Goal: Task Accomplishment & Management: Use online tool/utility

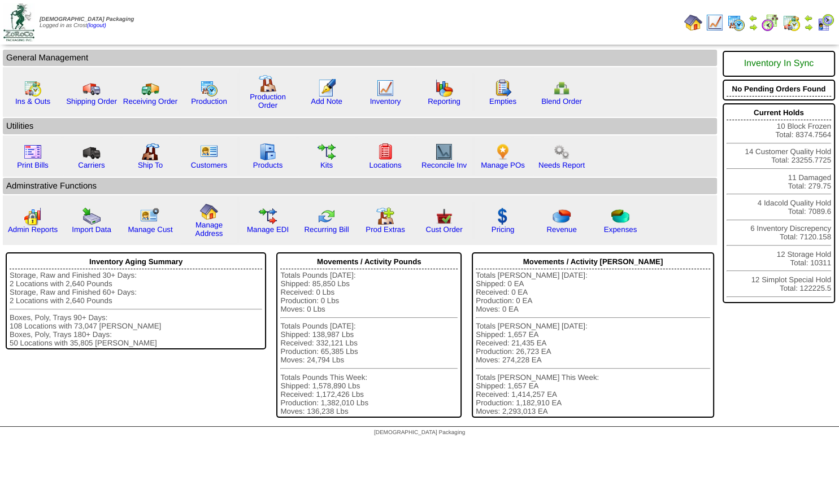
click at [751, 28] on img at bounding box center [752, 27] width 9 height 9
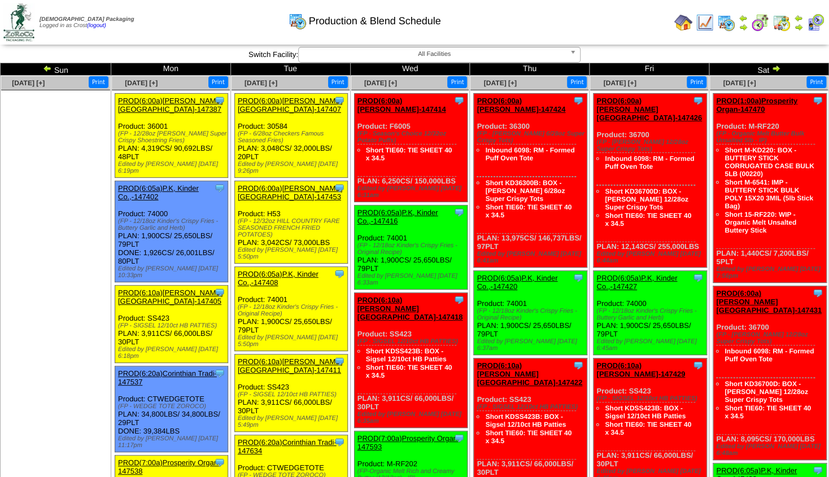
click at [797, 26] on img at bounding box center [798, 27] width 9 height 9
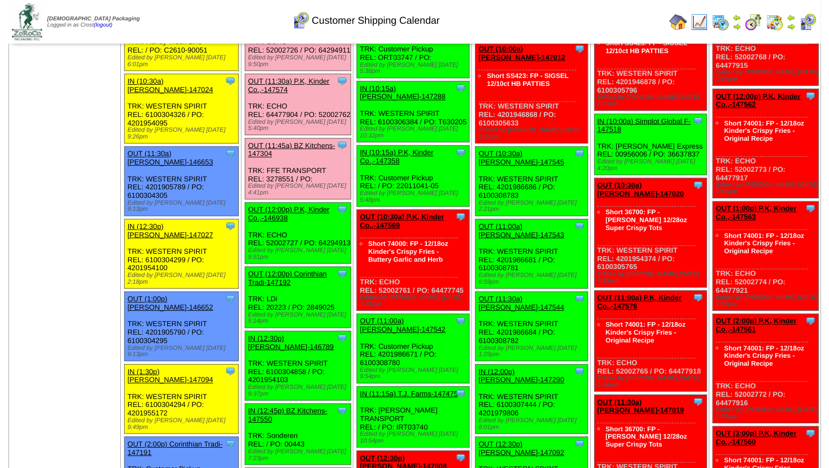
scroll to position [549, 0]
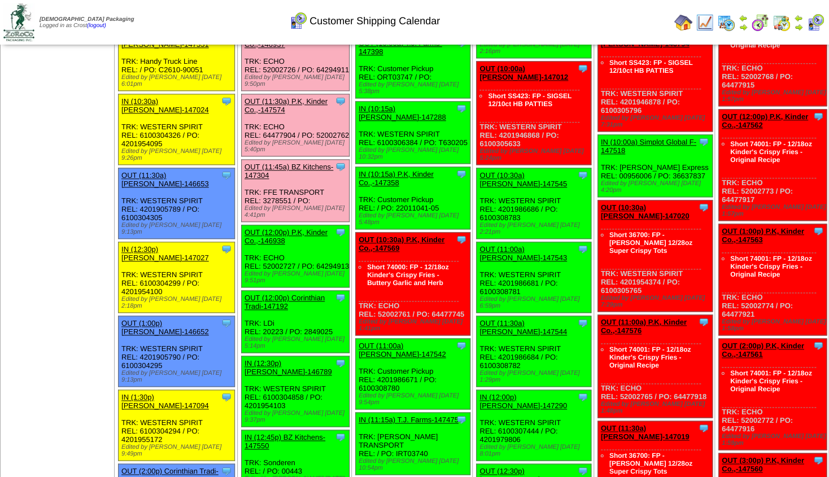
click at [273, 228] on link "OUT (12:00p) P.K, Kinder Co.,-146938" at bounding box center [285, 236] width 83 height 17
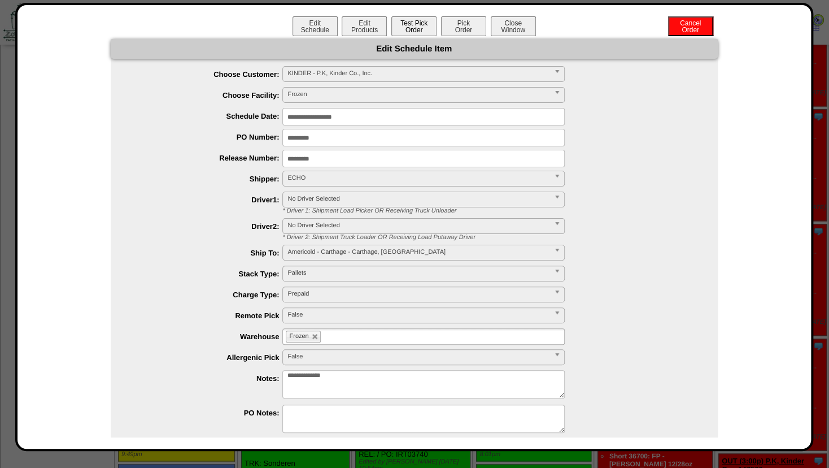
click at [395, 25] on button "Test Pick Order" at bounding box center [413, 26] width 45 height 20
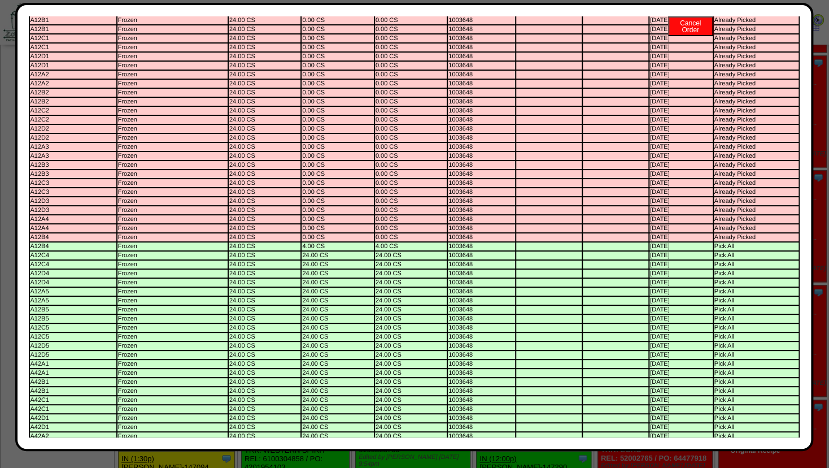
scroll to position [0, 0]
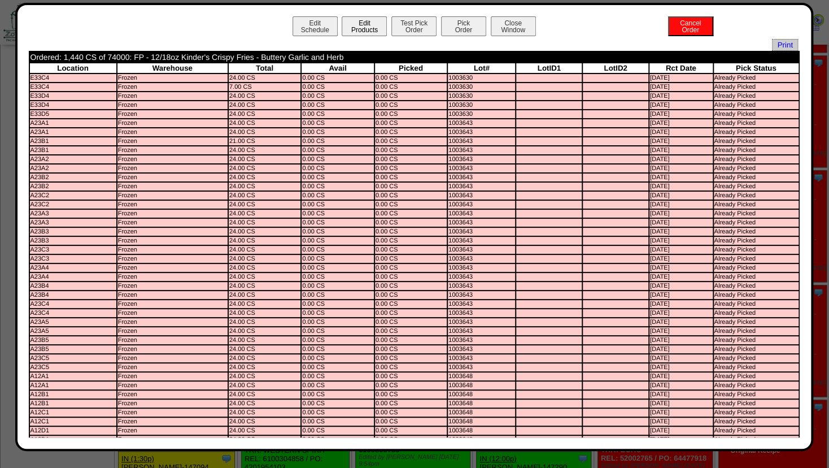
click at [353, 29] on button "Edit Products" at bounding box center [364, 26] width 45 height 20
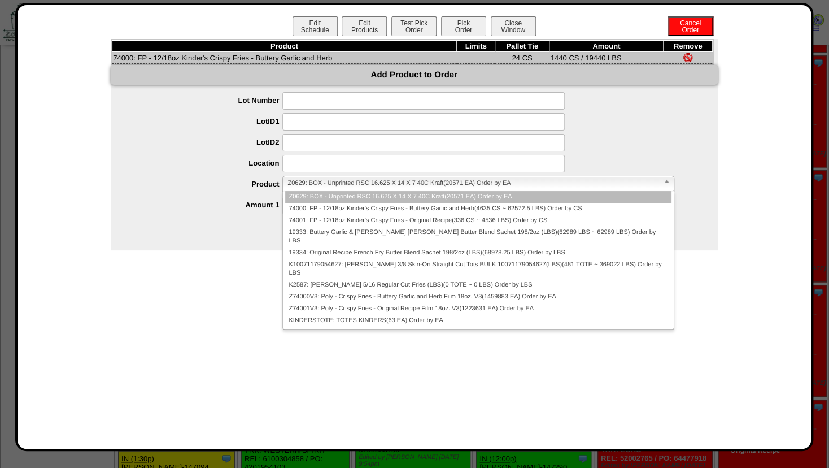
click at [303, 183] on span "Z0629: BOX - Unprinted RSC 16.625 X 14 X 7 40C Kraft(20571 EA) Order by EA" at bounding box center [472, 183] width 371 height 14
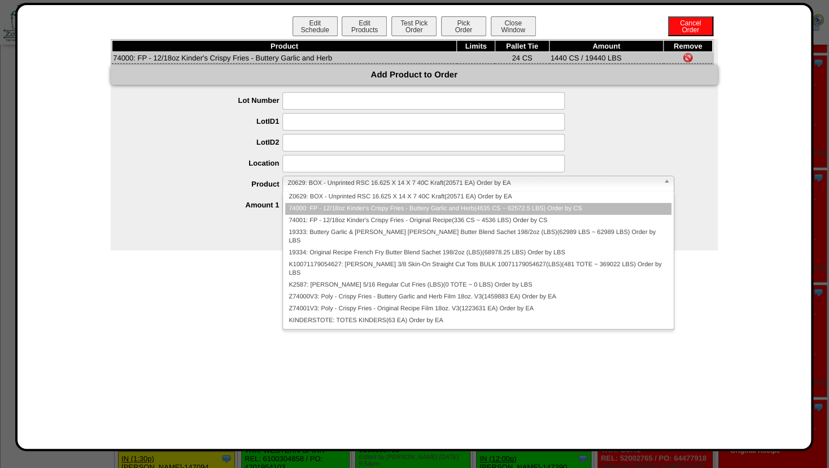
click at [309, 207] on li "74000: FP - 12/18oz Kinder's Crispy Fries - Buttery Garlic and Herb(4635 CS ~ 6…" at bounding box center [478, 209] width 386 height 12
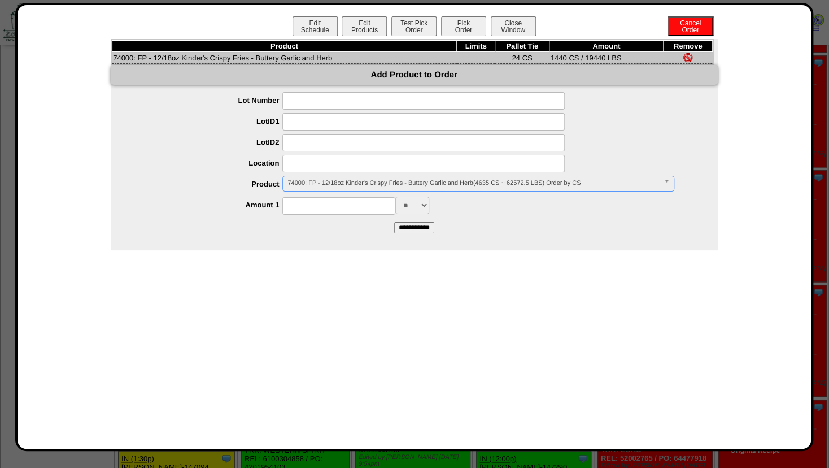
click at [308, 168] on input at bounding box center [423, 164] width 282 height 18
type input "*******"
click at [339, 146] on input at bounding box center [423, 143] width 282 height 18
click at [306, 205] on input at bounding box center [338, 206] width 113 height 18
type input "****"
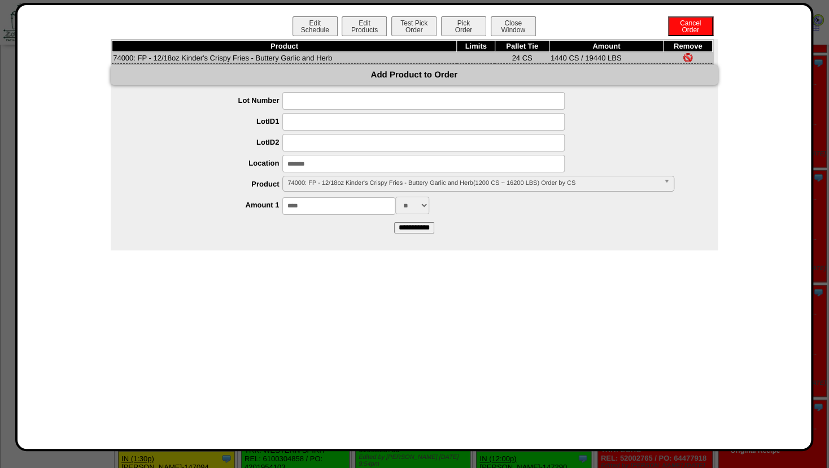
click at [409, 230] on input "**********" at bounding box center [414, 227] width 40 height 11
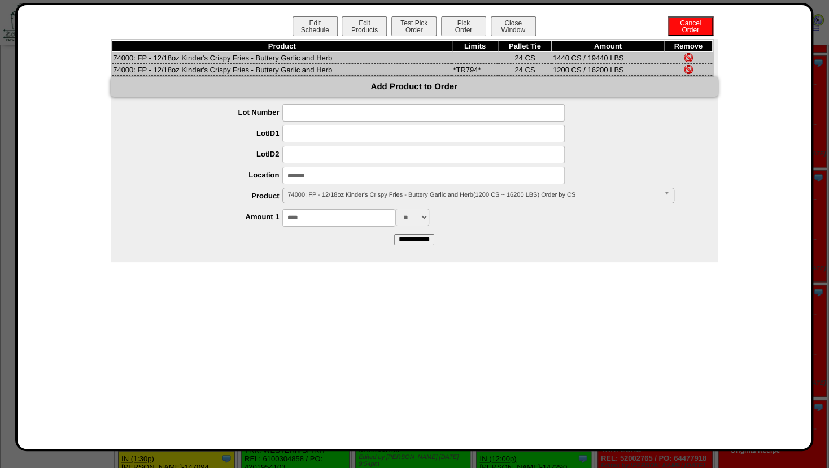
drag, startPoint x: 331, startPoint y: 180, endPoint x: 247, endPoint y: 182, distance: 84.2
click at [282, 182] on input "*******" at bounding box center [423, 176] width 282 height 18
click at [298, 198] on img at bounding box center [316, 192] width 68 height 11
click at [298, 198] on span "Z0629: BOX - Unprinted RSC 16.625 X 14 X 7 40C Kraft(20571 EA) Order by EA" at bounding box center [472, 195] width 371 height 14
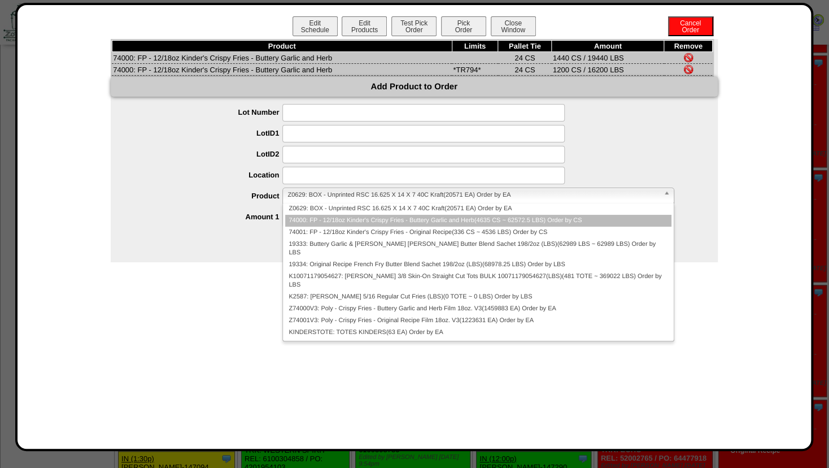
click at [308, 220] on li "74000: FP - 12/18oz Kinder's Crispy Fries - Buttery Garlic and Herb(4635 CS ~ 6…" at bounding box center [478, 221] width 386 height 12
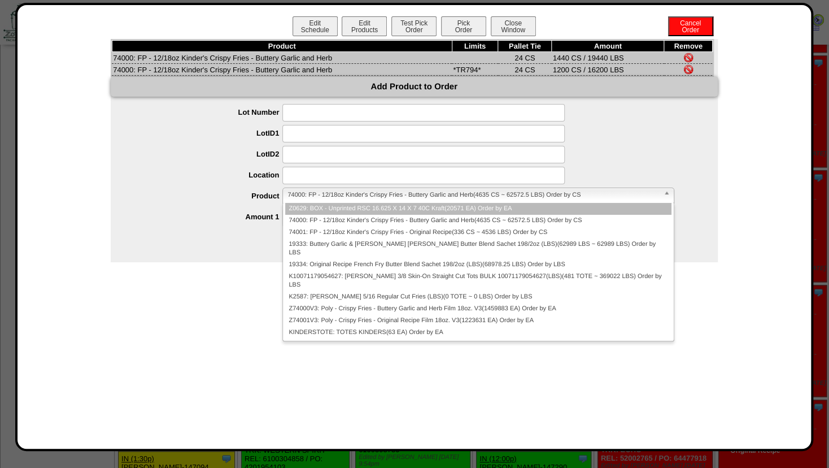
click at [311, 203] on div "74000: FP - 12/18oz Kinder's Crispy Fries - Buttery Garlic and Herb(4635 CS ~ 6…" at bounding box center [477, 195] width 391 height 16
click at [312, 200] on span "Z0629: BOX - Unprinted RSC 16.625 X 14 X 7 40C Kraft(20571 EA) Order by EA" at bounding box center [472, 195] width 371 height 14
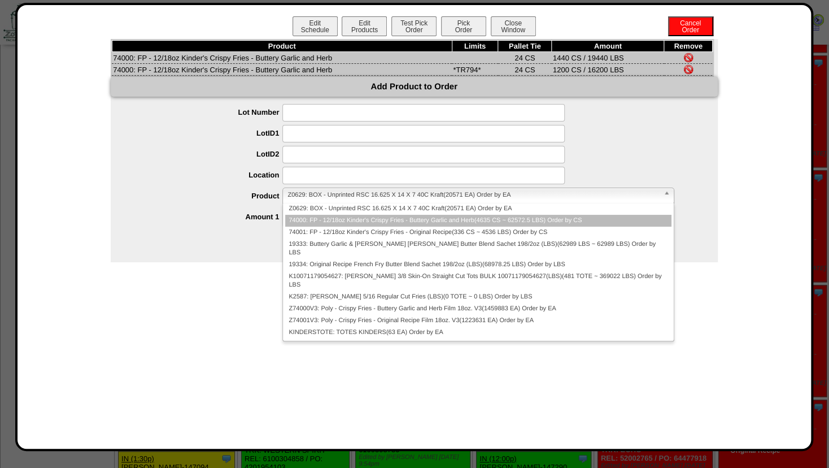
click at [299, 225] on li "74000: FP - 12/18oz Kinder's Crispy Fries - Buttery Garlic and Herb(4635 CS ~ 6…" at bounding box center [478, 221] width 386 height 12
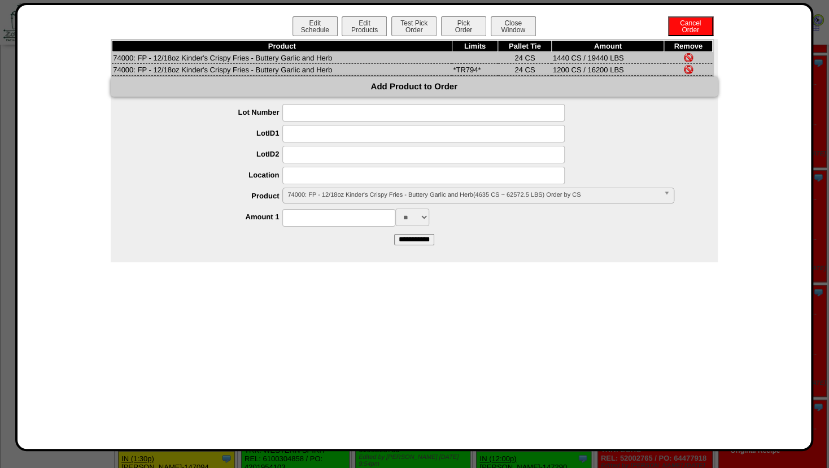
drag, startPoint x: 308, startPoint y: 221, endPoint x: 272, endPoint y: 224, distance: 35.7
click at [282, 224] on input at bounding box center [338, 218] width 113 height 18
type input "***"
click at [475, 237] on form "**********" at bounding box center [414, 174] width 607 height 141
click at [410, 243] on input "**********" at bounding box center [414, 239] width 40 height 11
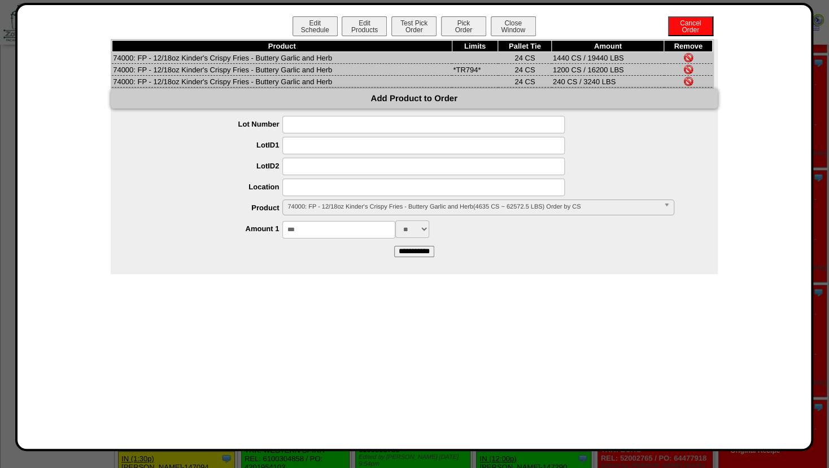
click at [689, 56] on img at bounding box center [688, 57] width 9 height 9
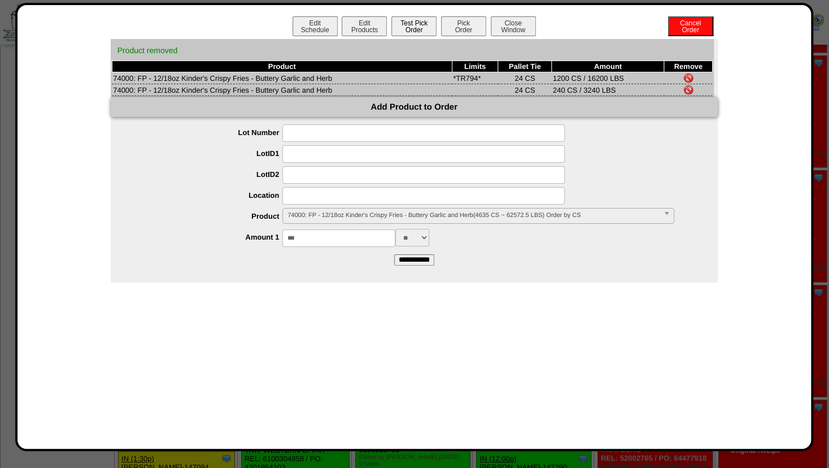
click at [417, 26] on button "Test Pick Order" at bounding box center [413, 26] width 45 height 20
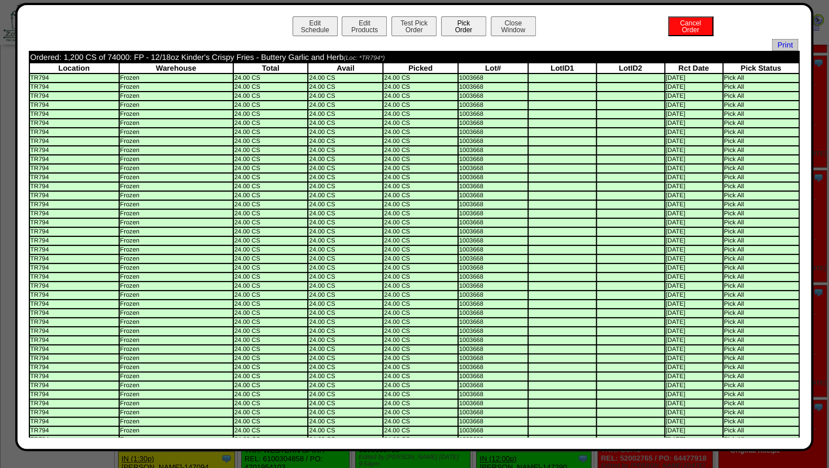
click at [457, 23] on button "Pick Order" at bounding box center [463, 26] width 45 height 20
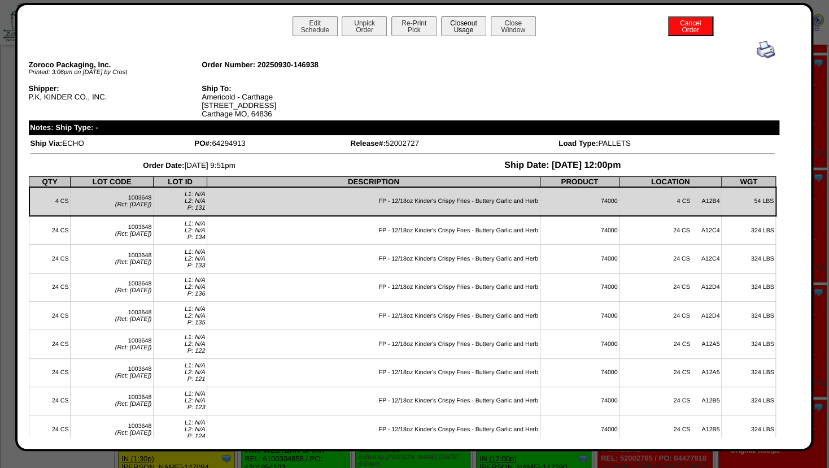
click at [457, 26] on button "Closeout Usage" at bounding box center [463, 26] width 45 height 20
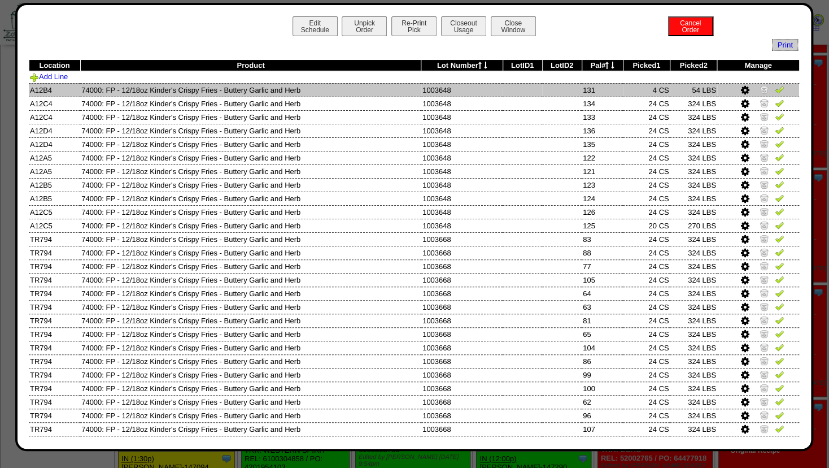
click at [759, 86] on img at bounding box center [763, 89] width 9 height 9
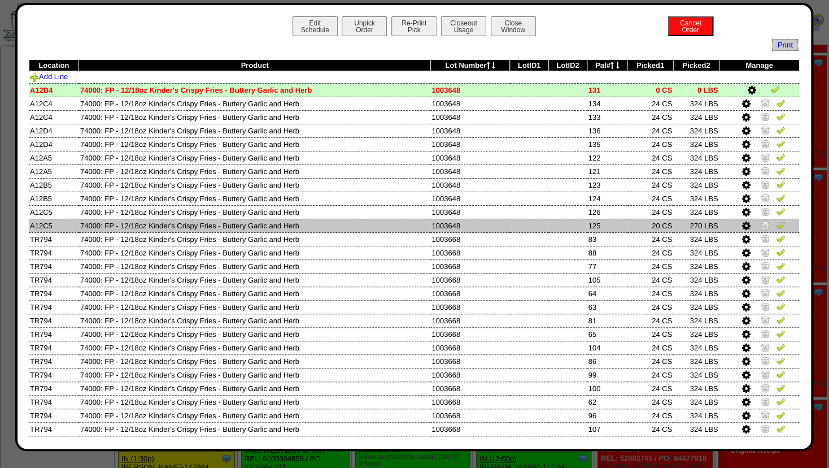
click at [742, 226] on icon at bounding box center [746, 226] width 8 height 10
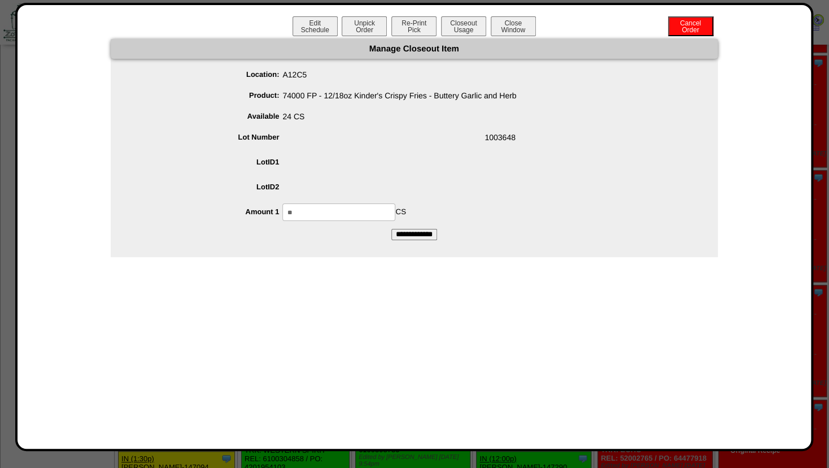
drag, startPoint x: 308, startPoint y: 211, endPoint x: 204, endPoint y: 211, distance: 103.9
click at [282, 211] on input "**" at bounding box center [338, 212] width 113 height 18
type input "**"
click at [405, 182] on span at bounding box center [425, 188] width 584 height 21
click at [408, 234] on input "**********" at bounding box center [414, 234] width 46 height 11
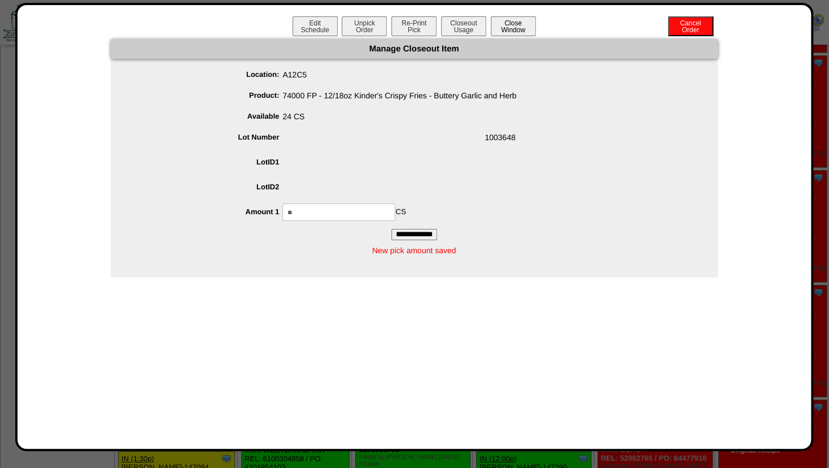
click at [505, 28] on button "Close Window" at bounding box center [513, 26] width 45 height 20
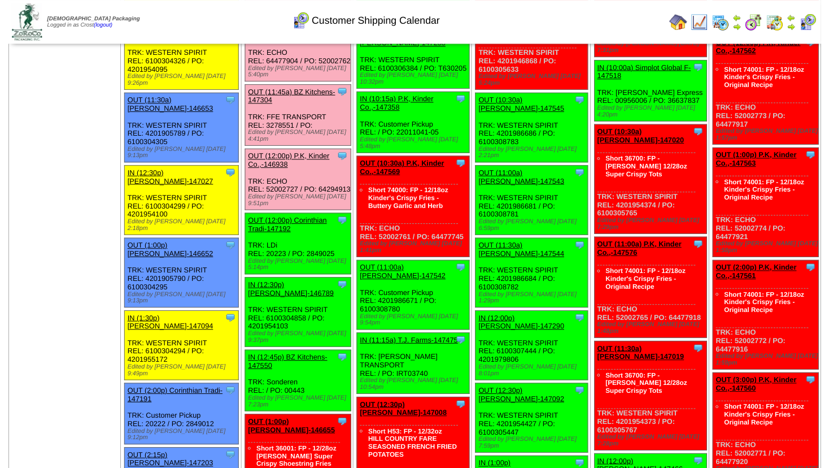
scroll to position [629, 0]
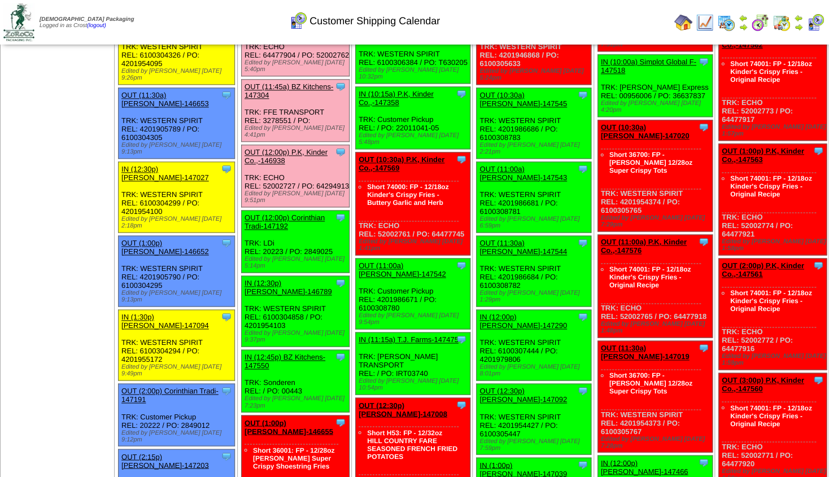
click at [272, 213] on link "OUT (12:00p) Corinthian Tradi-147192" at bounding box center [284, 221] width 80 height 17
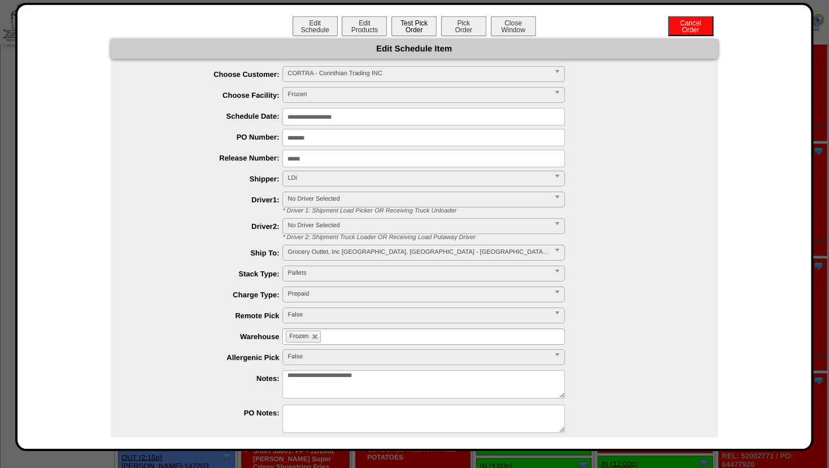
click at [402, 32] on button "Test Pick Order" at bounding box center [413, 26] width 45 height 20
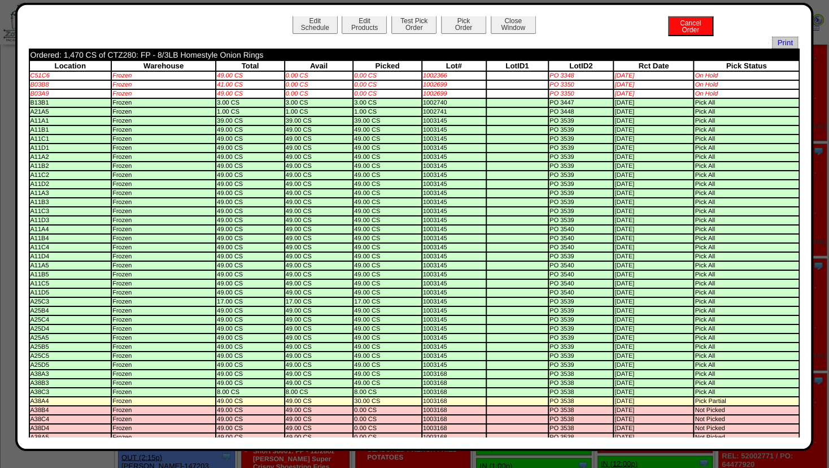
scroll to position [0, 0]
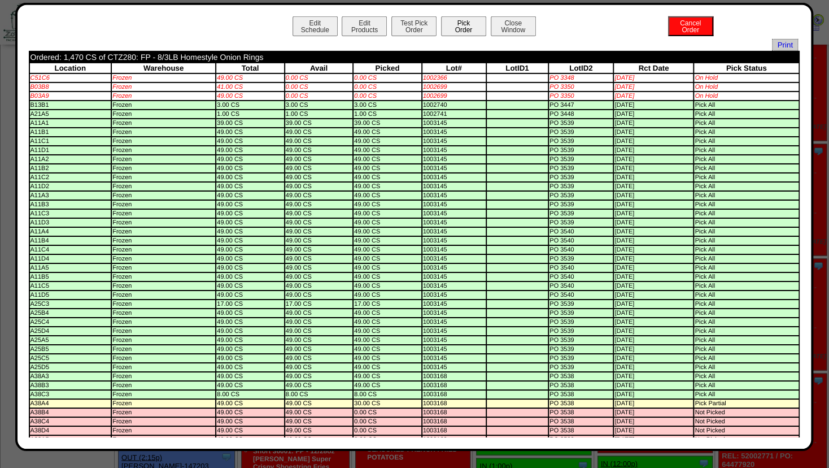
click at [452, 29] on button "Pick Order" at bounding box center [463, 26] width 45 height 20
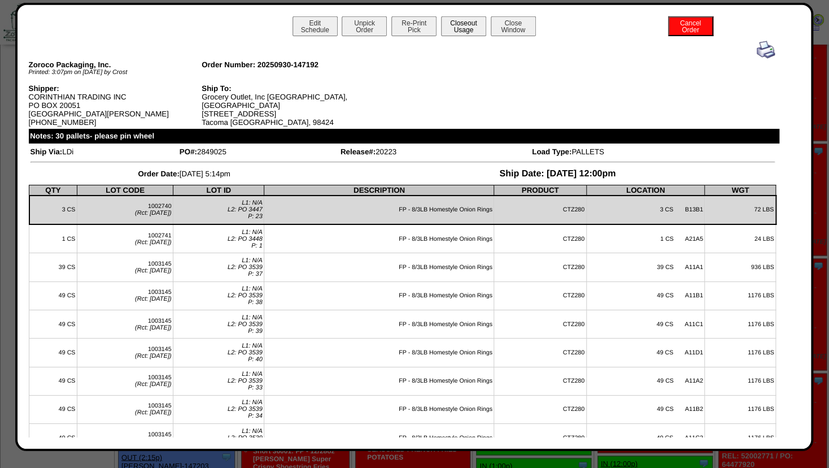
click at [460, 27] on button "Closeout Usage" at bounding box center [463, 26] width 45 height 20
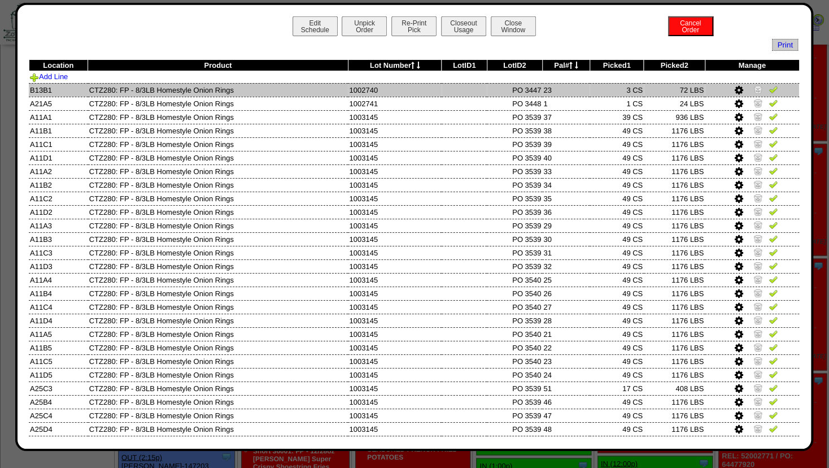
click at [753, 91] on img at bounding box center [757, 89] width 9 height 9
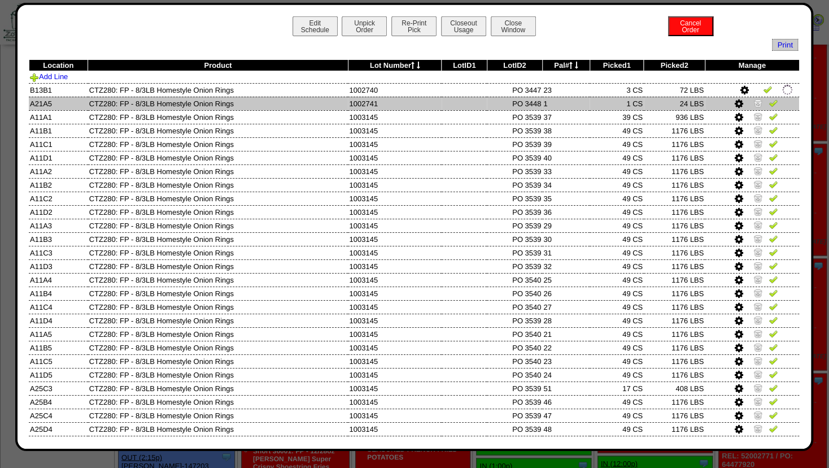
click at [753, 101] on img at bounding box center [757, 102] width 9 height 9
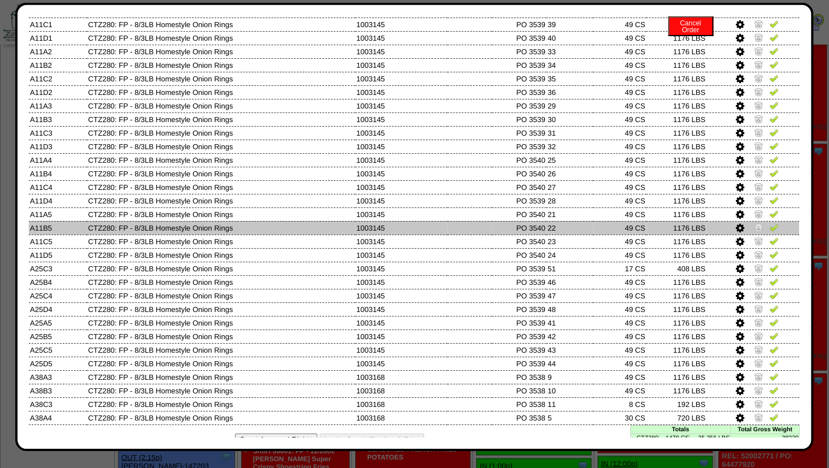
scroll to position [137, 0]
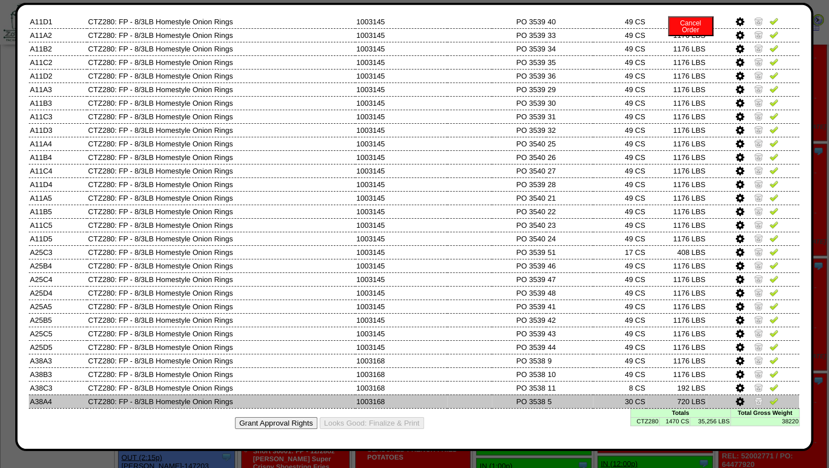
click at [735, 397] on icon at bounding box center [739, 401] width 8 height 10
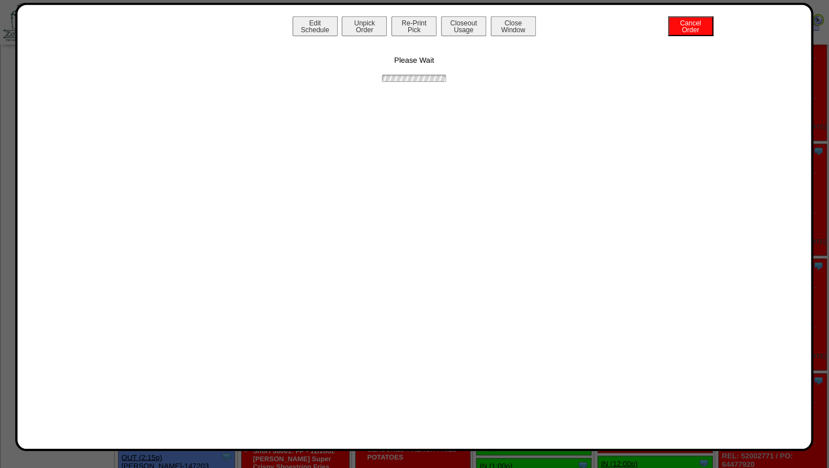
scroll to position [0, 0]
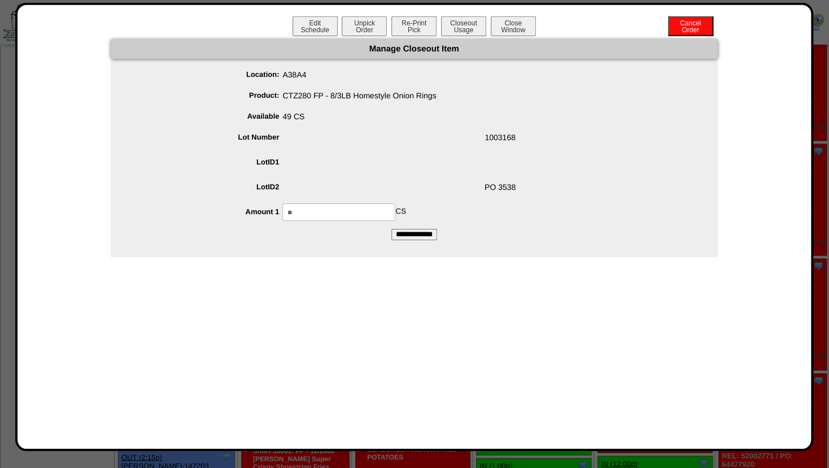
drag, startPoint x: 313, startPoint y: 214, endPoint x: 217, endPoint y: 220, distance: 96.2
click at [282, 218] on input "**" at bounding box center [338, 212] width 113 height 18
type input "**"
drag, startPoint x: 435, startPoint y: 158, endPoint x: 428, endPoint y: 171, distance: 14.9
click at [436, 158] on span at bounding box center [425, 164] width 584 height 21
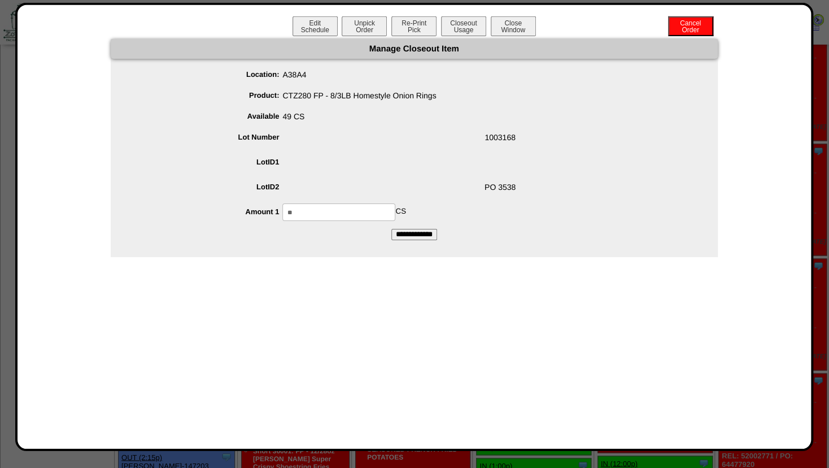
click at [411, 235] on input "**********" at bounding box center [414, 234] width 46 height 11
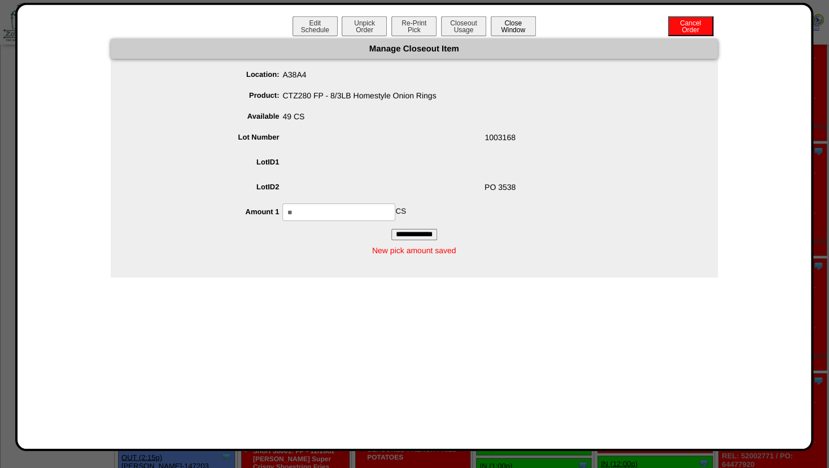
click at [512, 25] on button "Close Window" at bounding box center [513, 26] width 45 height 20
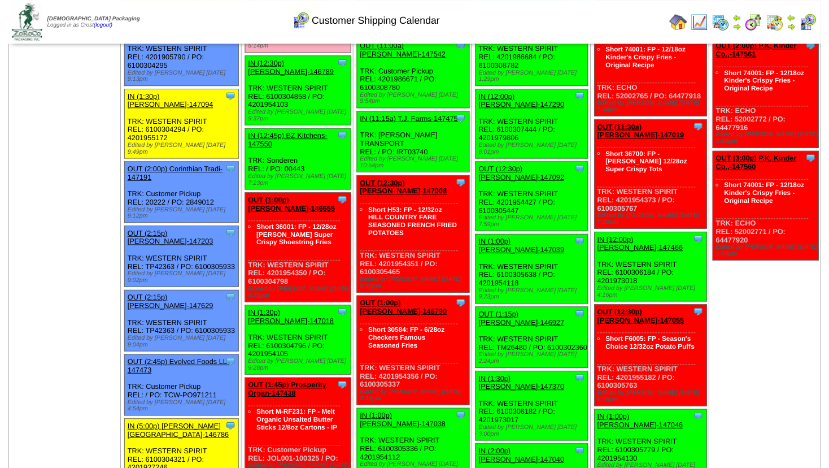
scroll to position [854, 0]
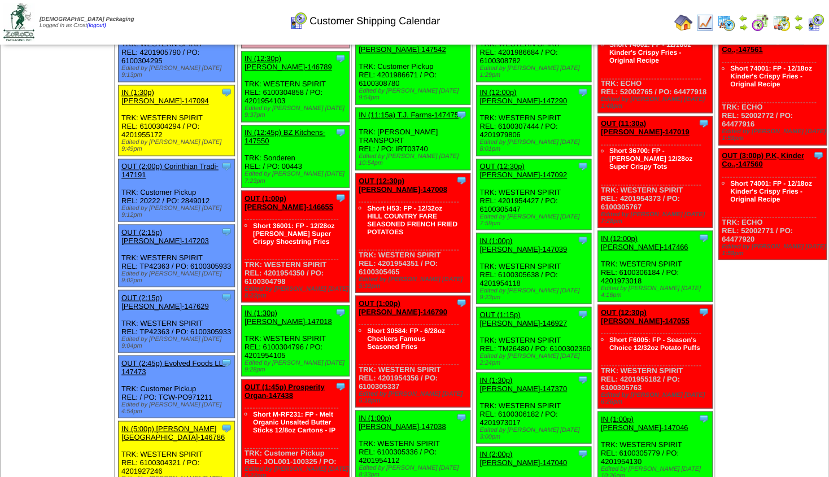
click at [288, 382] on link "OUT (1:45p) Prosperity Organ-147438" at bounding box center [284, 390] width 80 height 17
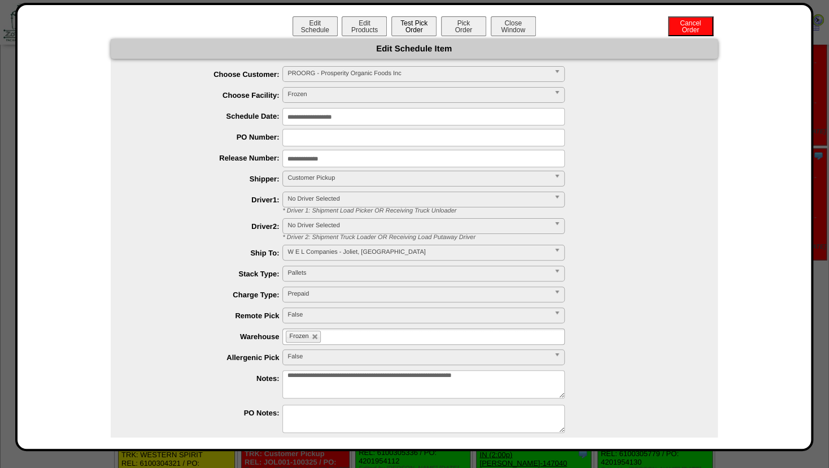
click at [406, 25] on button "Test Pick Order" at bounding box center [413, 26] width 45 height 20
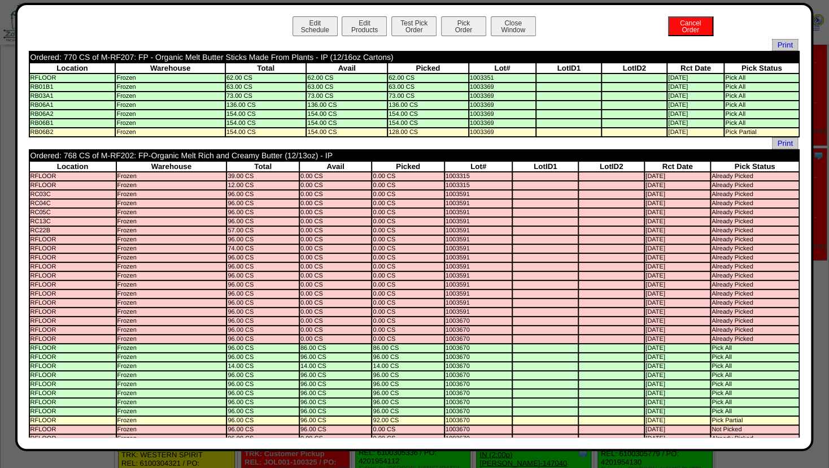
scroll to position [0, 0]
click at [322, 28] on button "Edit Schedule" at bounding box center [314, 26] width 45 height 20
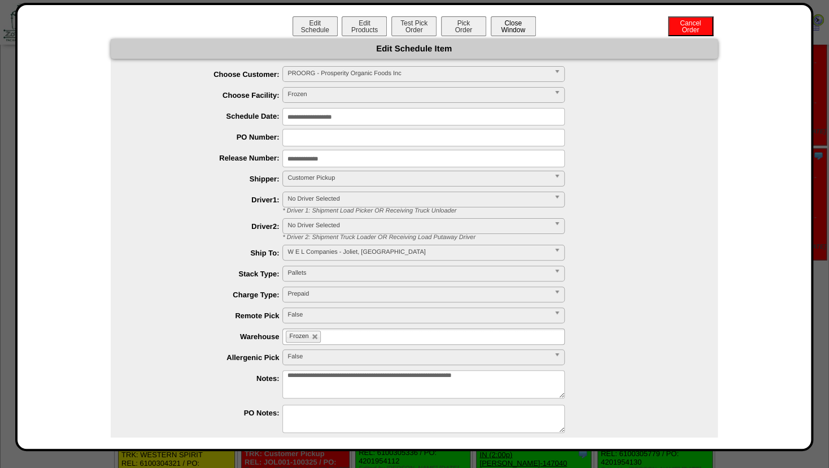
click at [511, 23] on button "Close Window" at bounding box center [513, 26] width 45 height 20
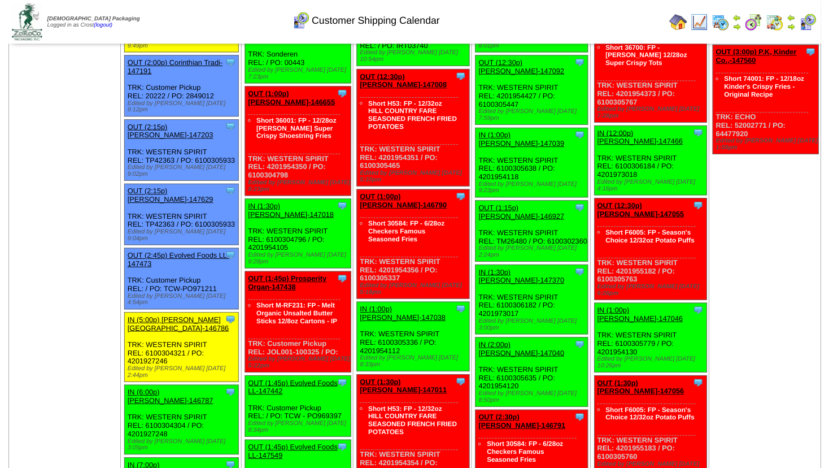
scroll to position [976, 0]
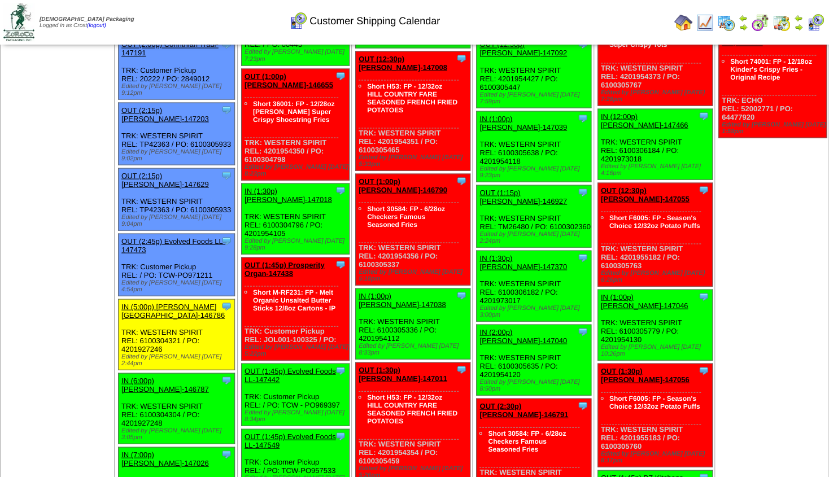
click at [292, 366] on link "OUT (1:45p) Evolved Foods LL-147442" at bounding box center [289, 374] width 91 height 17
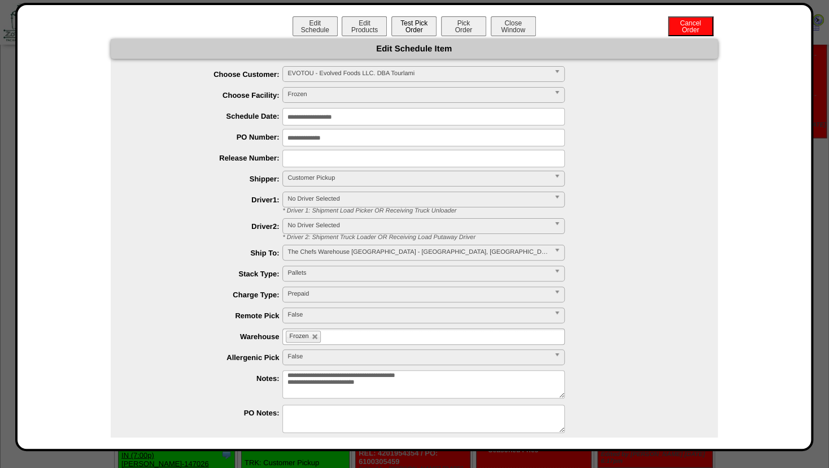
click at [391, 24] on button "Test Pick Order" at bounding box center [413, 26] width 45 height 20
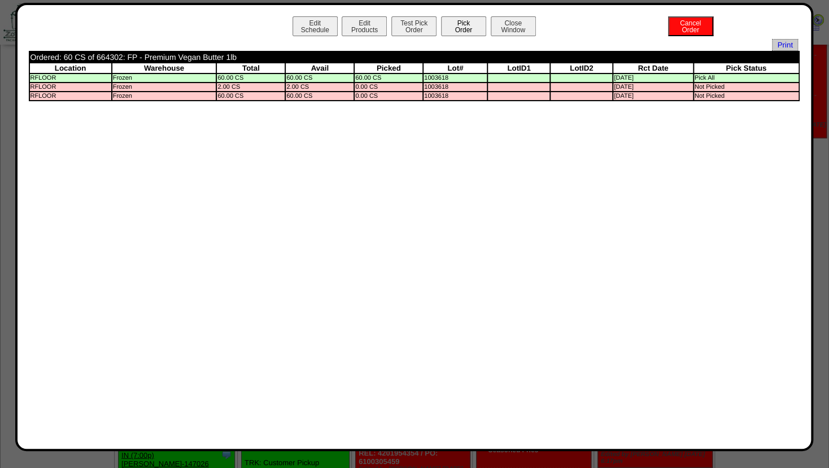
click at [452, 29] on button "Pick Order" at bounding box center [463, 26] width 45 height 20
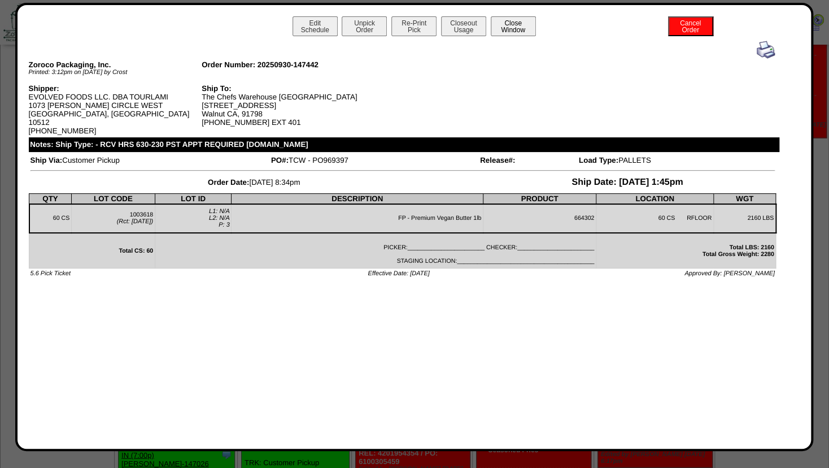
click at [509, 26] on button "Close Window" at bounding box center [513, 26] width 45 height 20
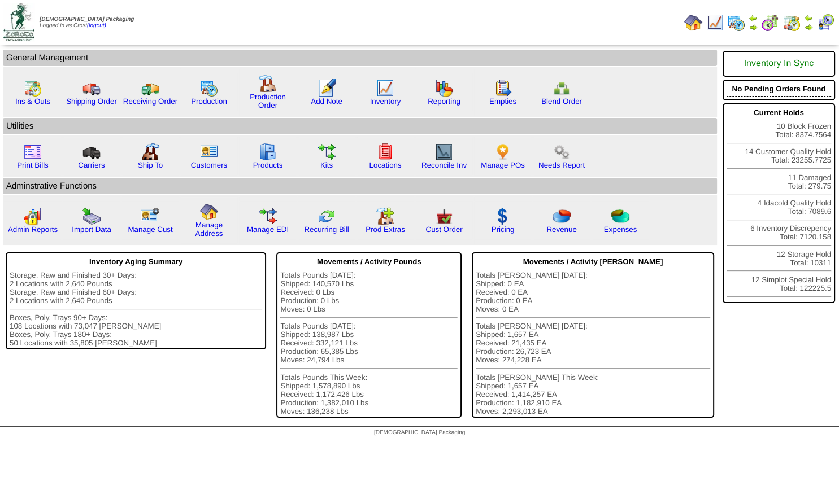
click at [750, 27] on img at bounding box center [752, 27] width 9 height 9
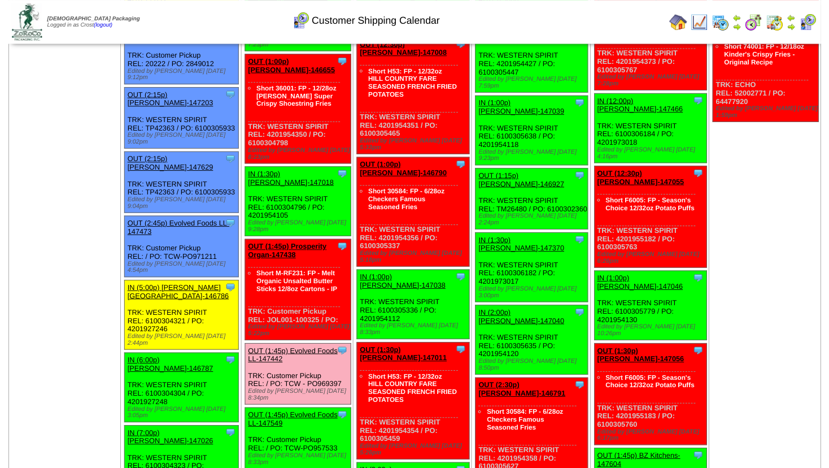
scroll to position [1037, 0]
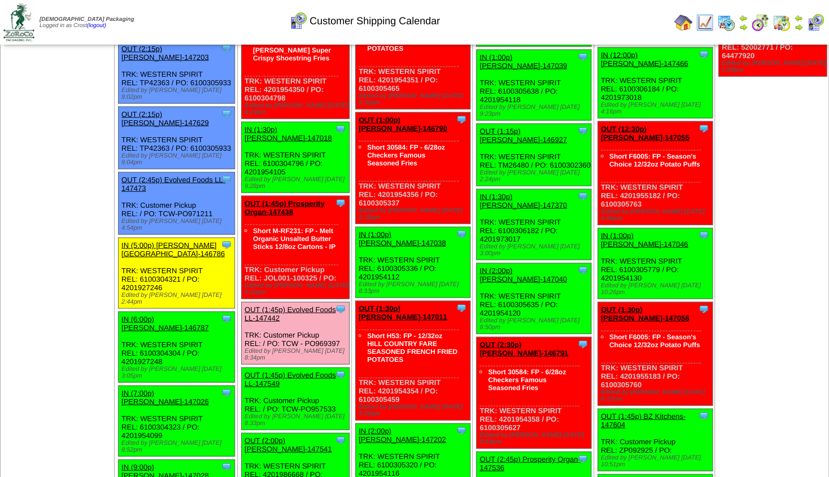
click at [303, 371] on link "OUT (1:45p) Evolved Foods LL-147549" at bounding box center [289, 379] width 91 height 17
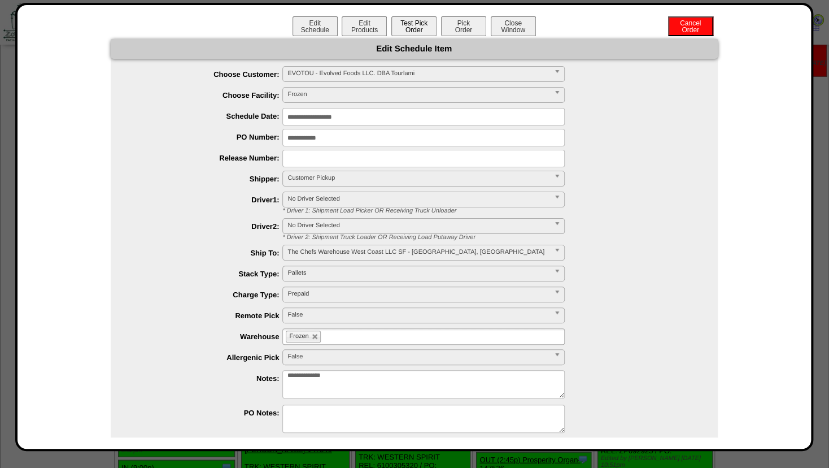
click at [409, 29] on button "Test Pick Order" at bounding box center [413, 26] width 45 height 20
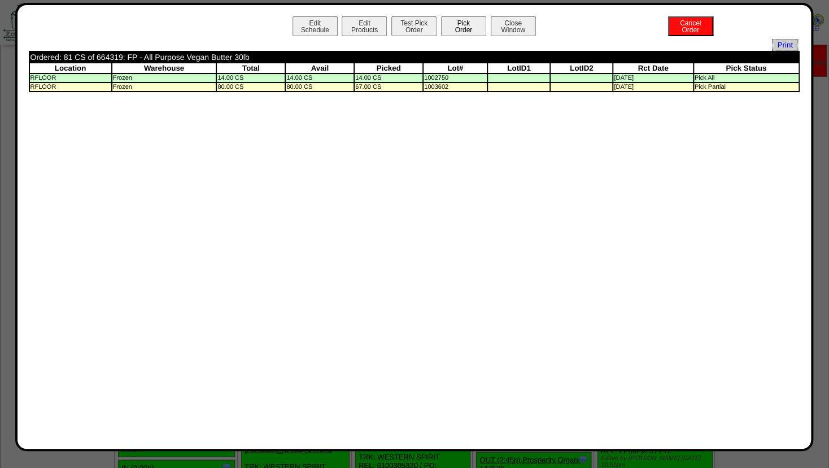
click at [453, 24] on button "Pick Order" at bounding box center [463, 26] width 45 height 20
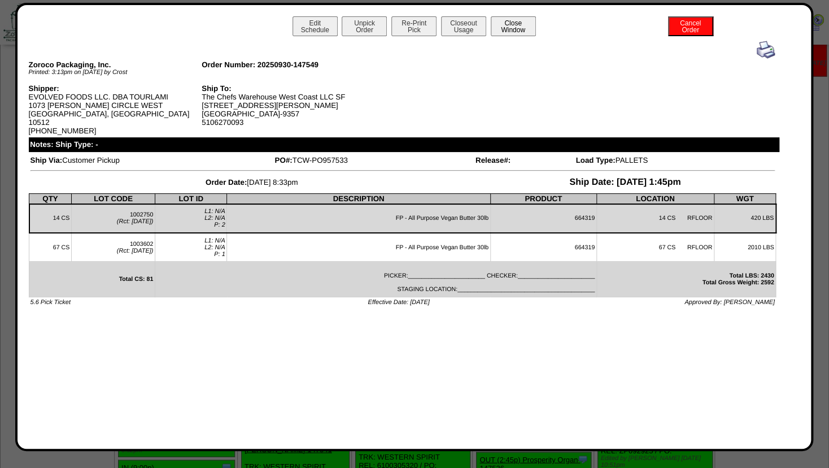
click at [519, 26] on button "Close Window" at bounding box center [513, 26] width 45 height 20
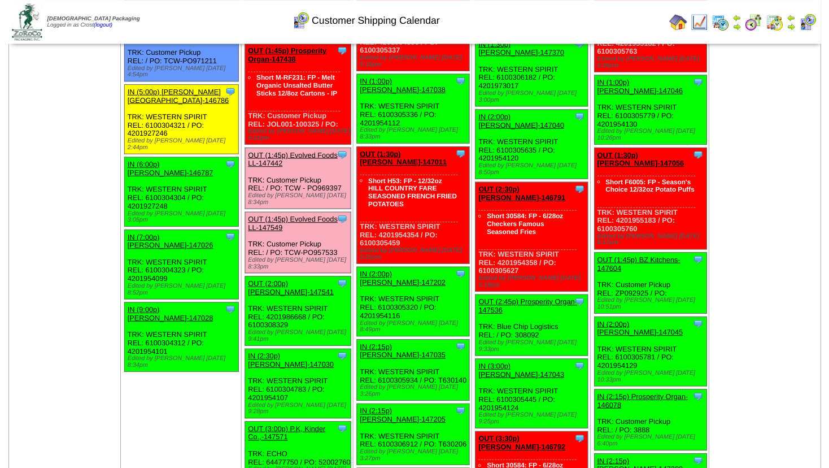
scroll to position [1220, 0]
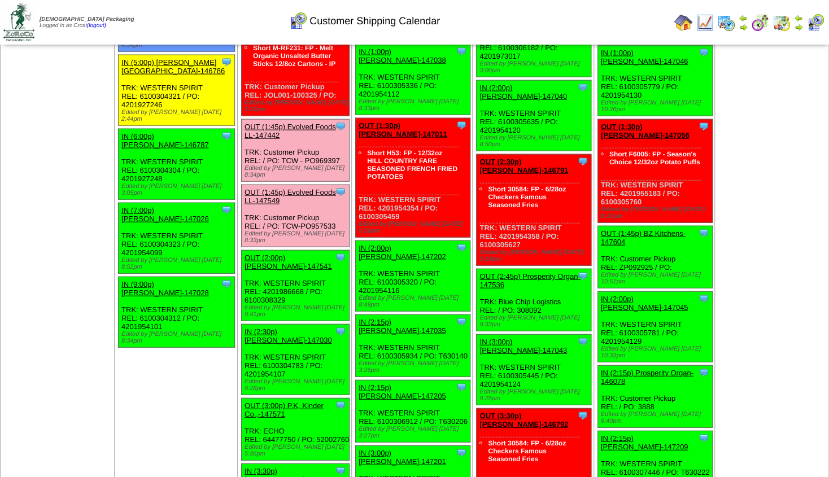
click at [292, 254] on link "OUT (2:00p) [PERSON_NAME]-147541" at bounding box center [288, 262] width 88 height 17
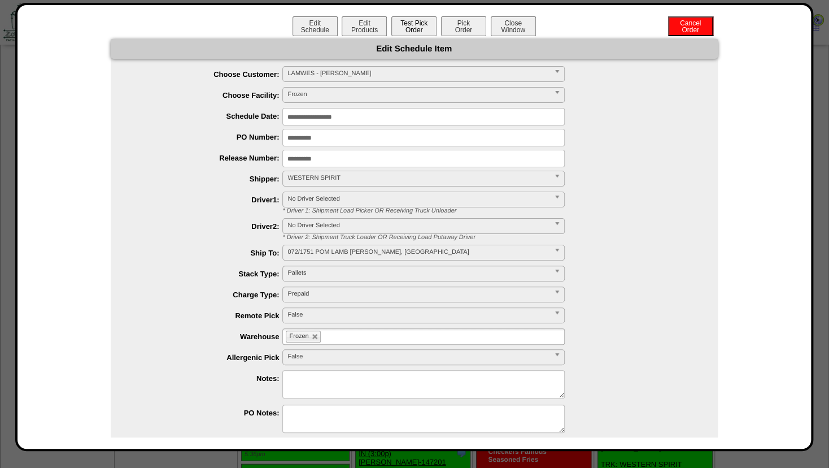
click at [404, 29] on button "Test Pick Order" at bounding box center [413, 26] width 45 height 20
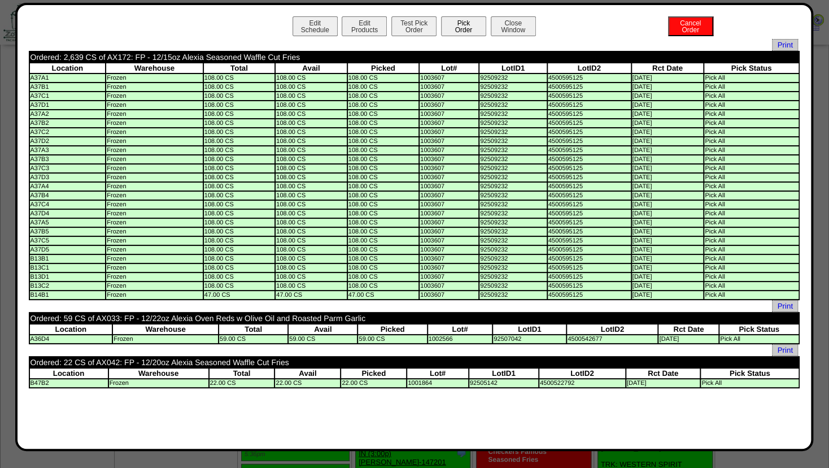
click at [457, 27] on button "Pick Order" at bounding box center [463, 26] width 45 height 20
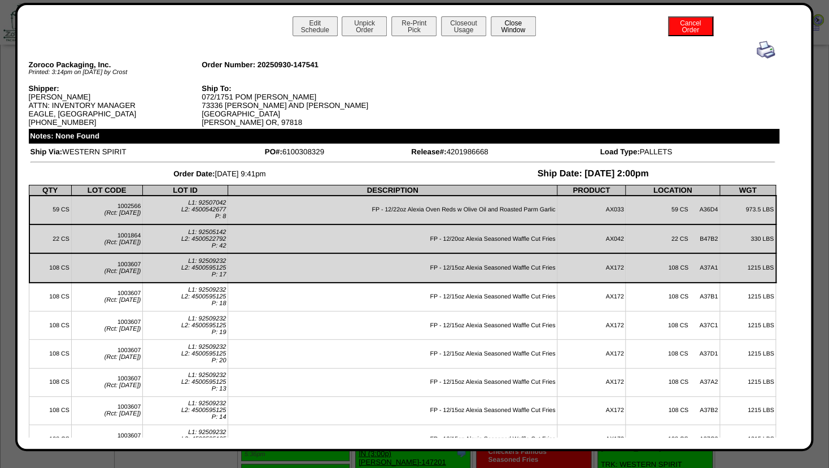
click at [509, 29] on button "Close Window" at bounding box center [513, 26] width 45 height 20
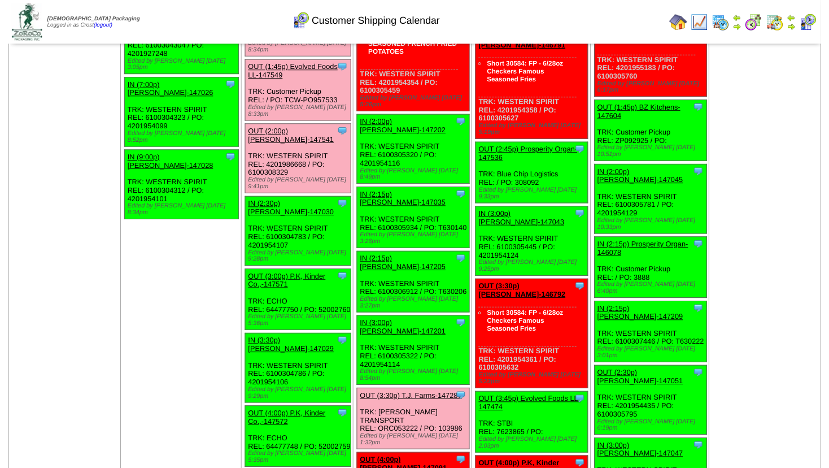
scroll to position [1348, 0]
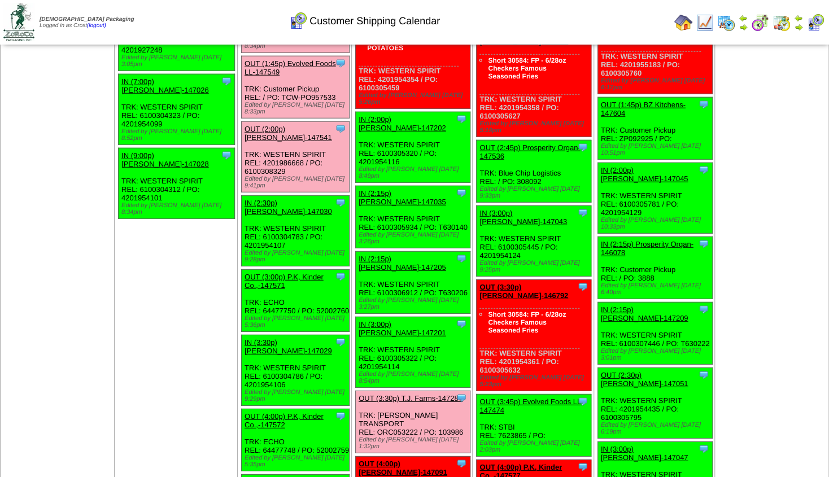
click at [278, 273] on link "OUT (3:00p) P.K, Kinder Co.,-147571" at bounding box center [283, 281] width 79 height 17
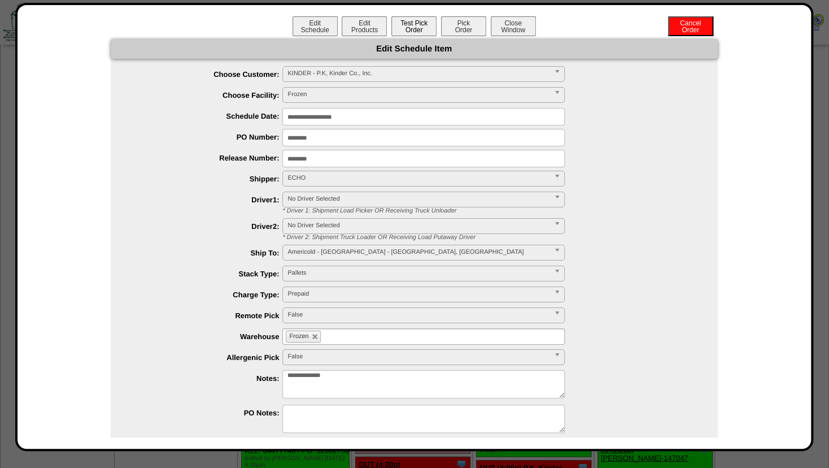
click at [403, 25] on button "Test Pick Order" at bounding box center [413, 26] width 45 height 20
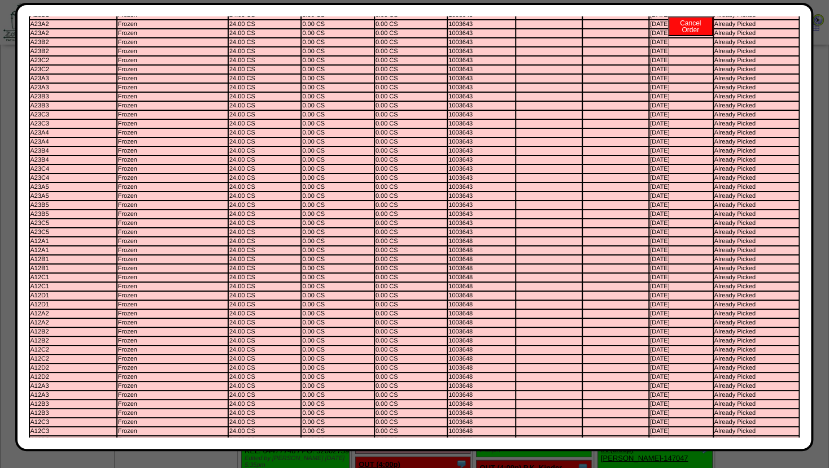
scroll to position [0, 0]
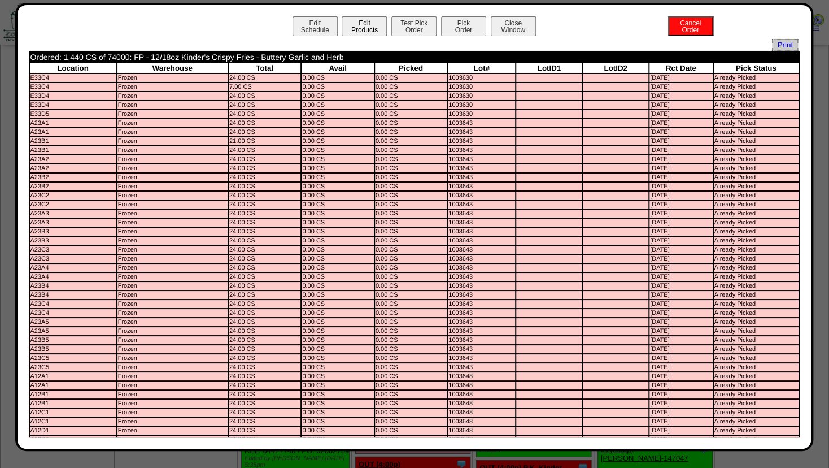
click at [360, 21] on button "Edit Products" at bounding box center [364, 26] width 45 height 20
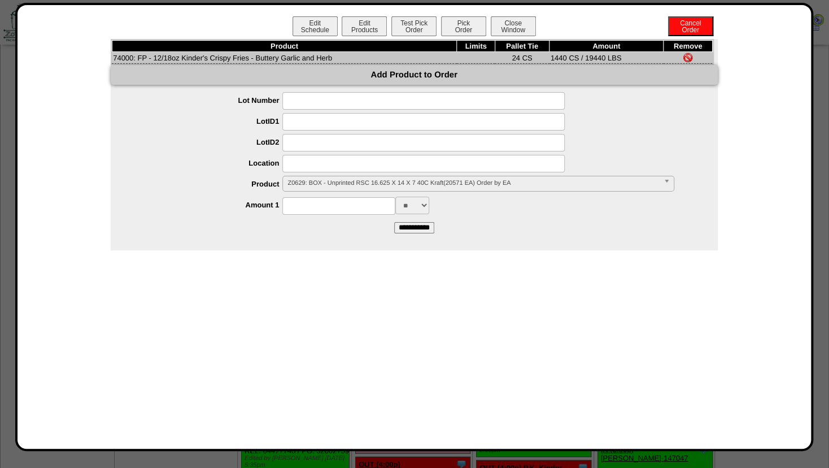
click at [313, 183] on span "Z0629: BOX - Unprinted RSC 16.625 X 14 X 7 40C Kraft(20571 EA) Order by EA" at bounding box center [472, 183] width 371 height 14
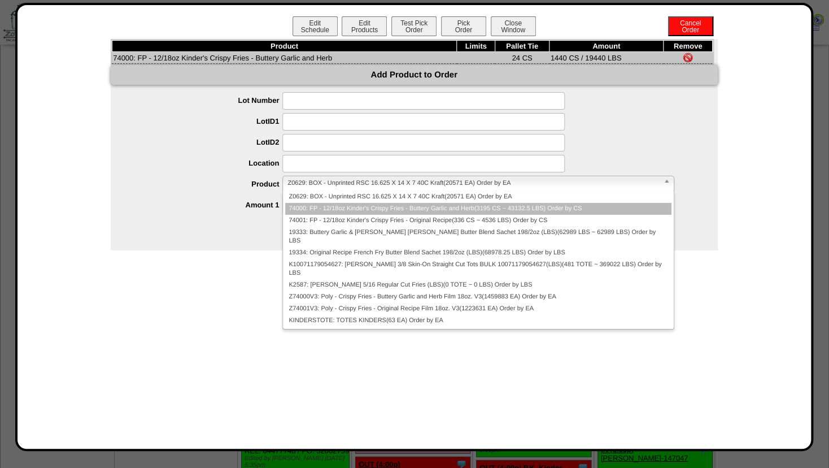
click at [312, 215] on li "74000: FP - 12/18oz Kinder's Crispy Fries - Buttery Garlic and Herb(3195 CS ~ 4…" at bounding box center [478, 209] width 386 height 12
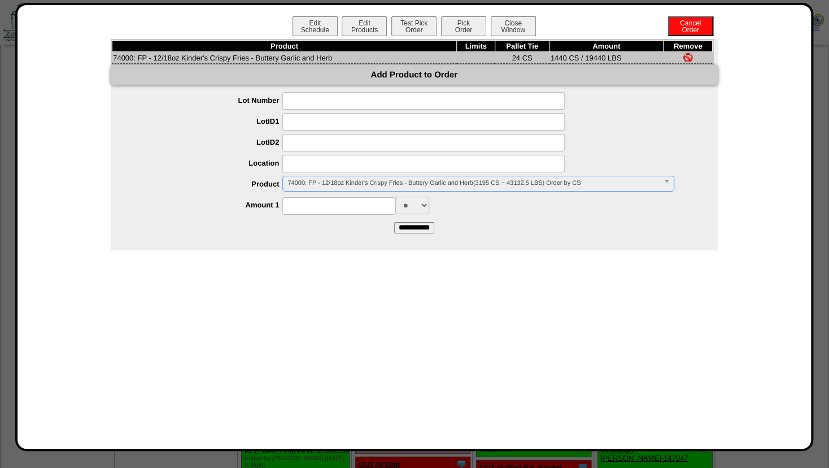
click at [311, 164] on input at bounding box center [423, 164] width 282 height 18
type input "*******"
click at [315, 206] on input at bounding box center [338, 206] width 113 height 18
type input "****"
click at [532, 222] on form "**********" at bounding box center [414, 162] width 607 height 141
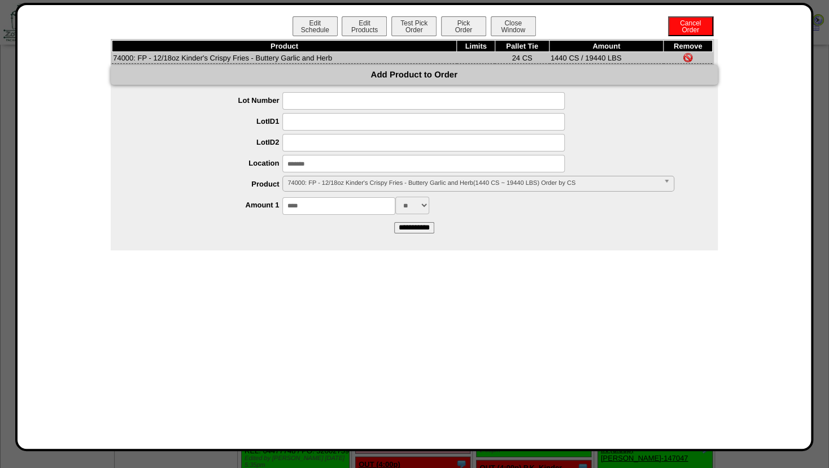
click at [423, 228] on input "**********" at bounding box center [414, 227] width 40 height 11
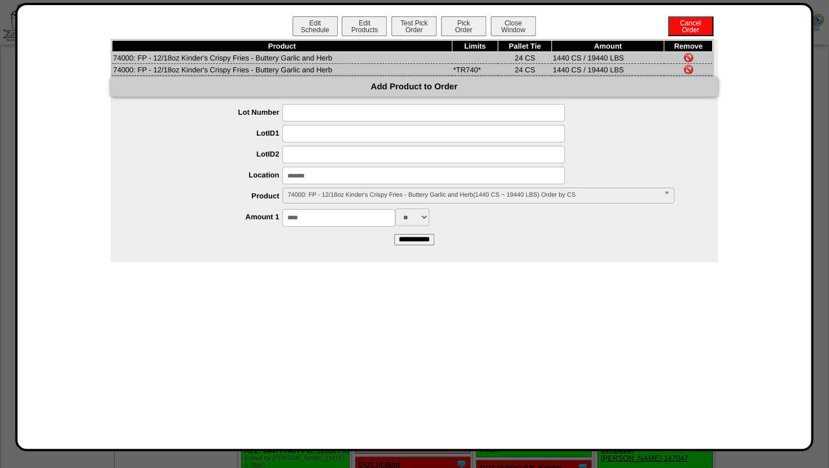
click at [688, 58] on img at bounding box center [688, 57] width 9 height 9
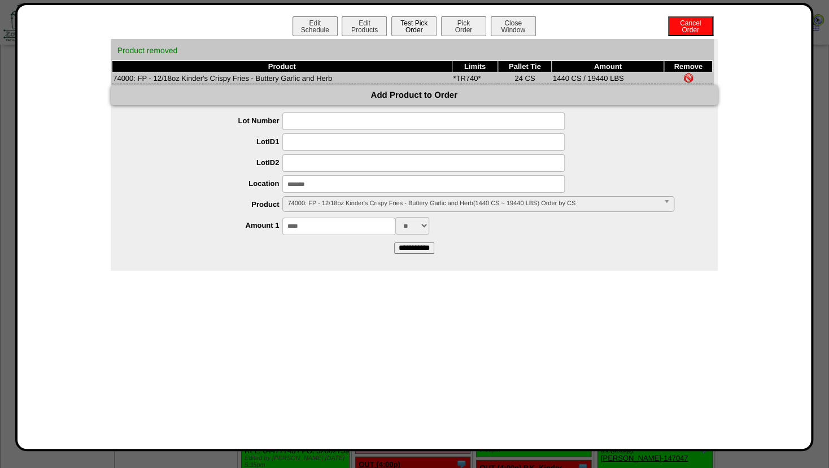
click at [408, 27] on button "Test Pick Order" at bounding box center [413, 26] width 45 height 20
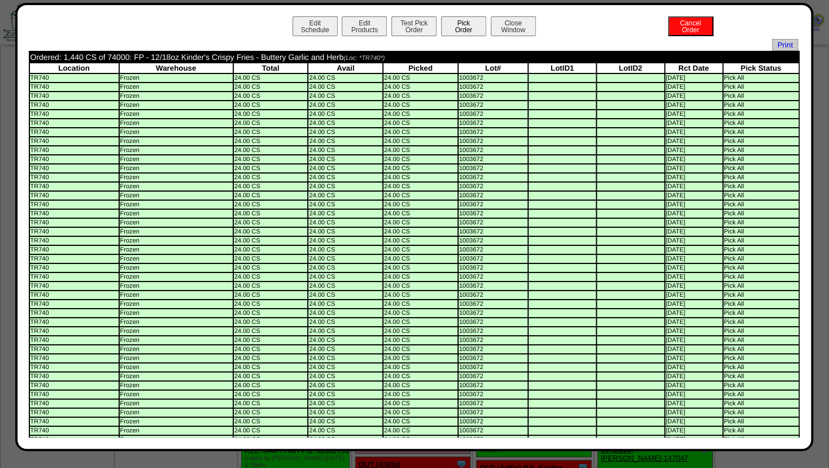
click at [460, 25] on button "Pick Order" at bounding box center [463, 26] width 45 height 20
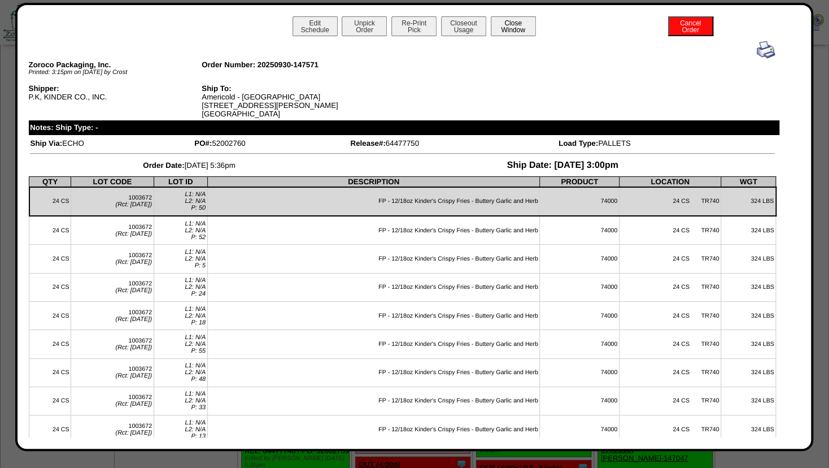
click at [513, 22] on button "Close Window" at bounding box center [513, 26] width 45 height 20
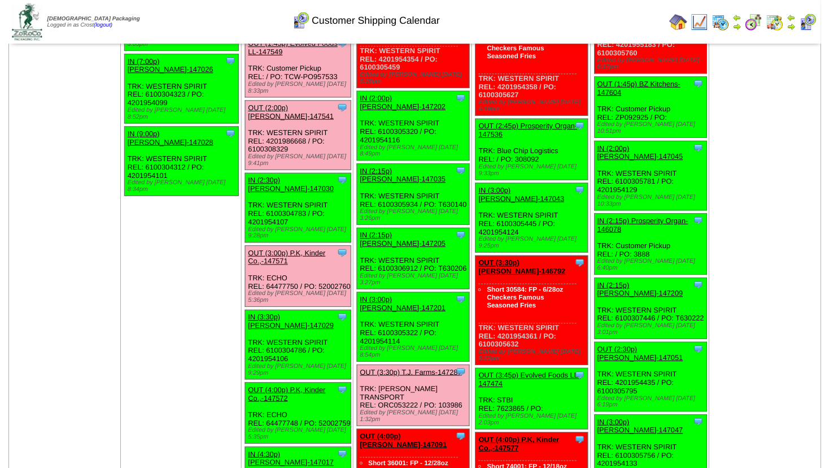
scroll to position [1365, 0]
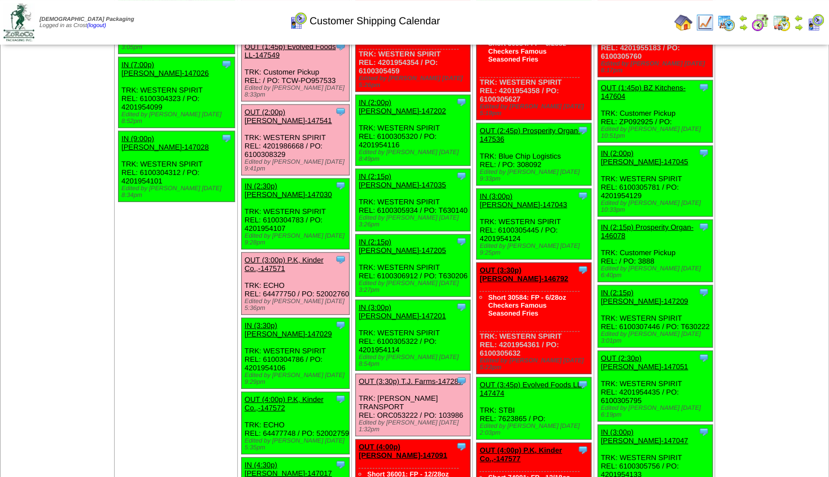
click at [271, 395] on link "OUT (4:00p) P.K, Kinder Co.,-147572" at bounding box center [283, 403] width 79 height 17
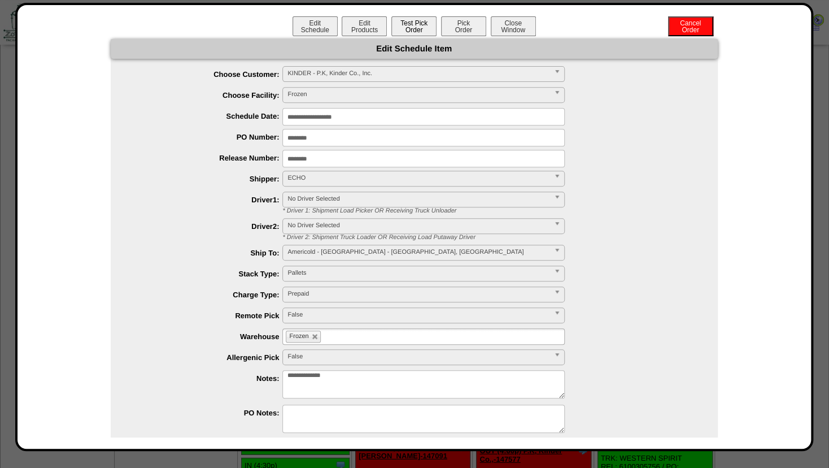
click at [409, 28] on button "Test Pick Order" at bounding box center [413, 26] width 45 height 20
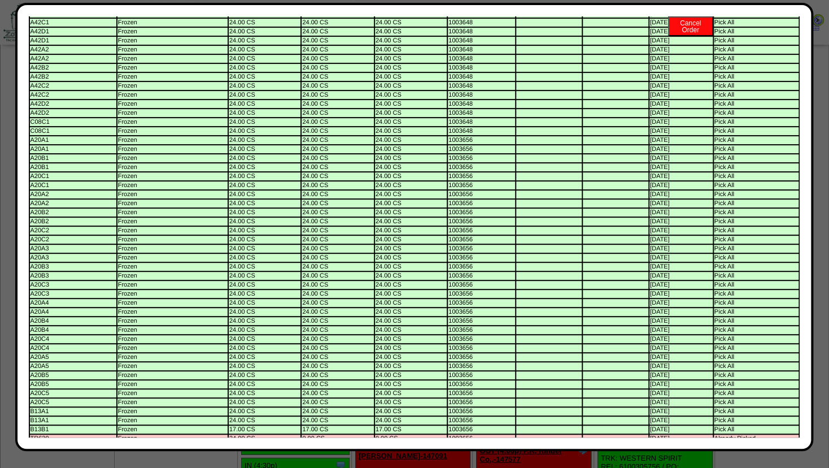
scroll to position [0, 0]
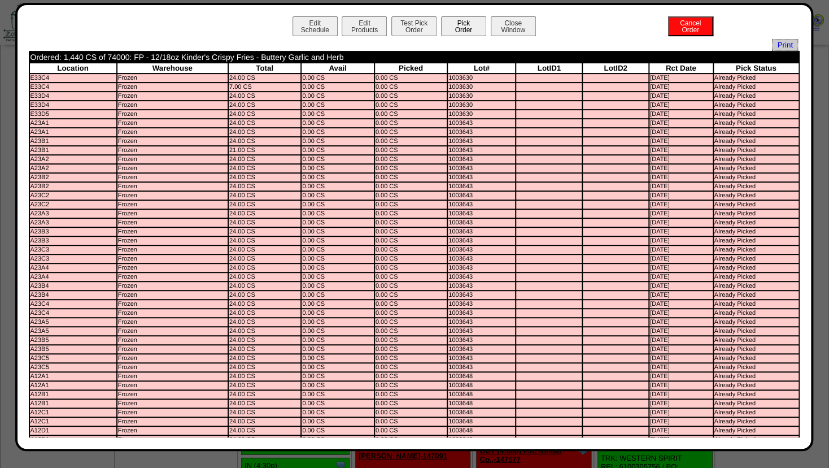
click at [451, 25] on button "Pick Order" at bounding box center [463, 26] width 45 height 20
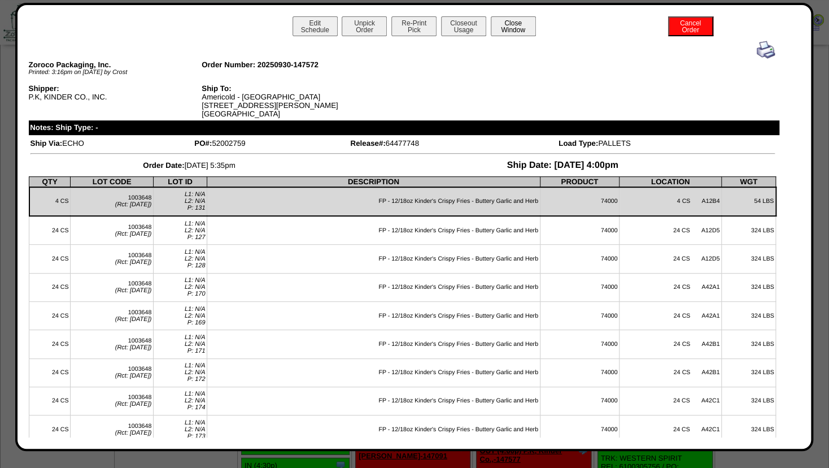
click at [514, 24] on button "Close Window" at bounding box center [513, 26] width 45 height 20
